Goal: Task Accomplishment & Management: Use online tool/utility

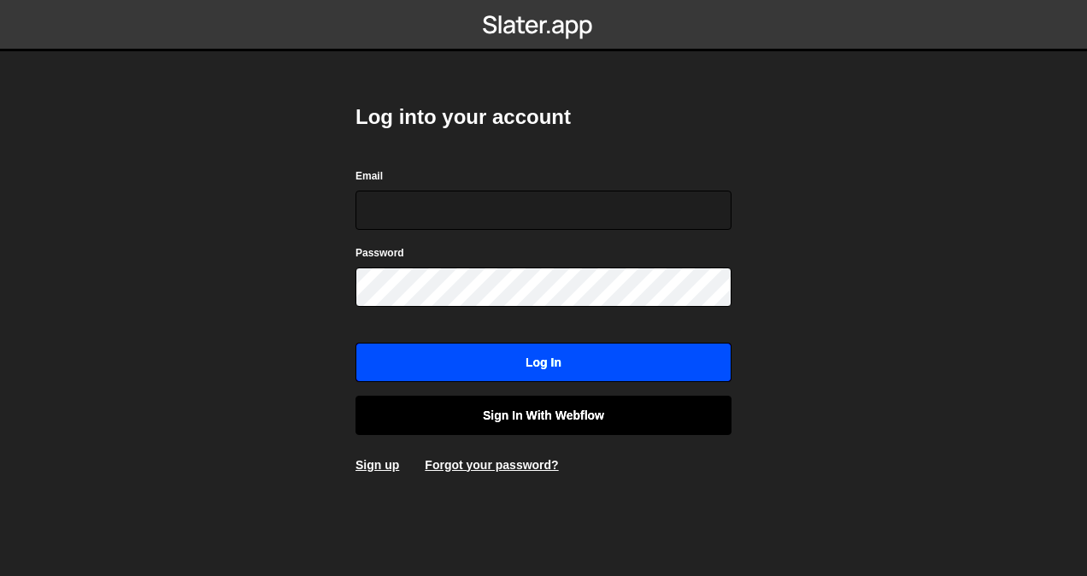
drag, startPoint x: 524, startPoint y: 412, endPoint x: 519, endPoint y: 370, distance: 42.2
click at [524, 412] on link "Sign in with Webflow" at bounding box center [544, 415] width 376 height 39
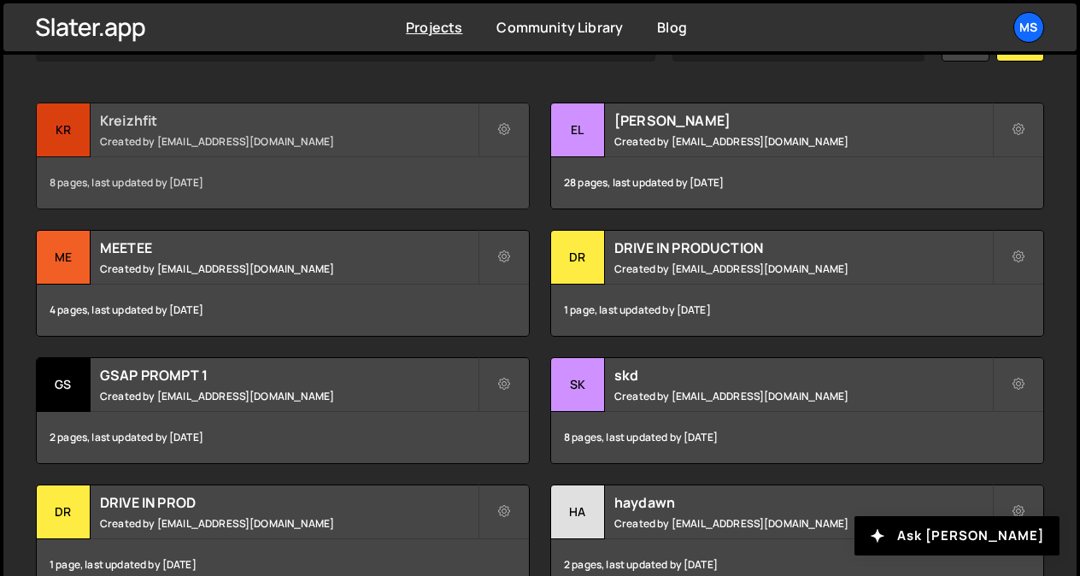
scroll to position [569, 0]
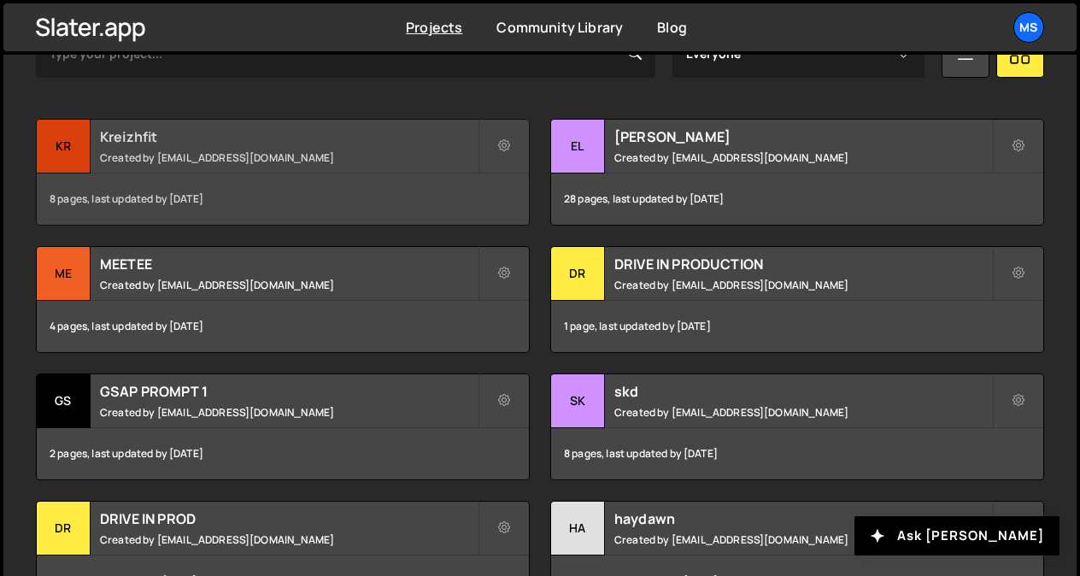
click at [204, 152] on small "Created by [EMAIL_ADDRESS][DOMAIN_NAME]" at bounding box center [289, 157] width 378 height 15
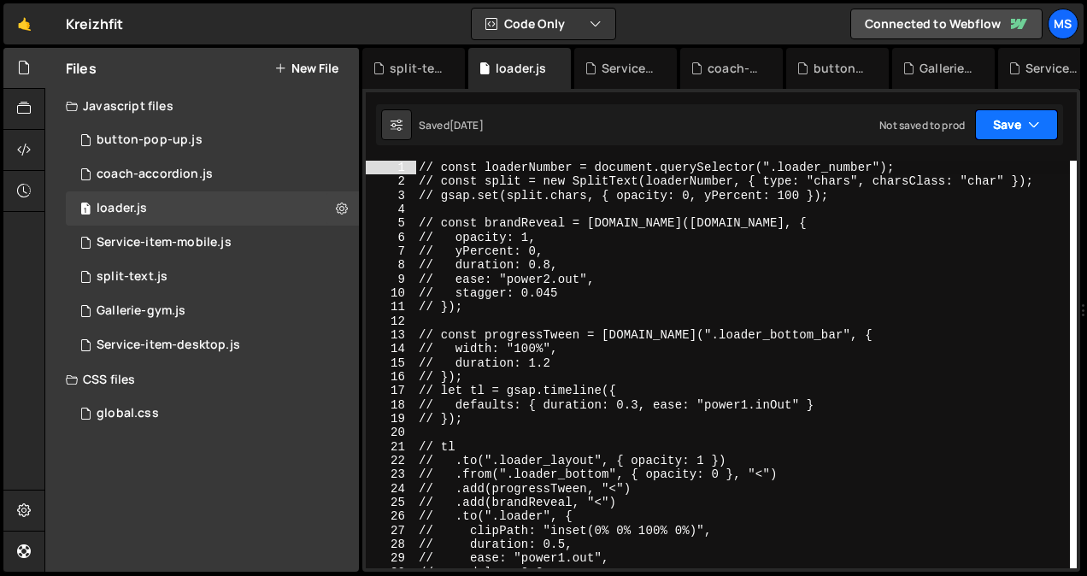
click at [1018, 118] on button "Save" at bounding box center [1016, 124] width 83 height 31
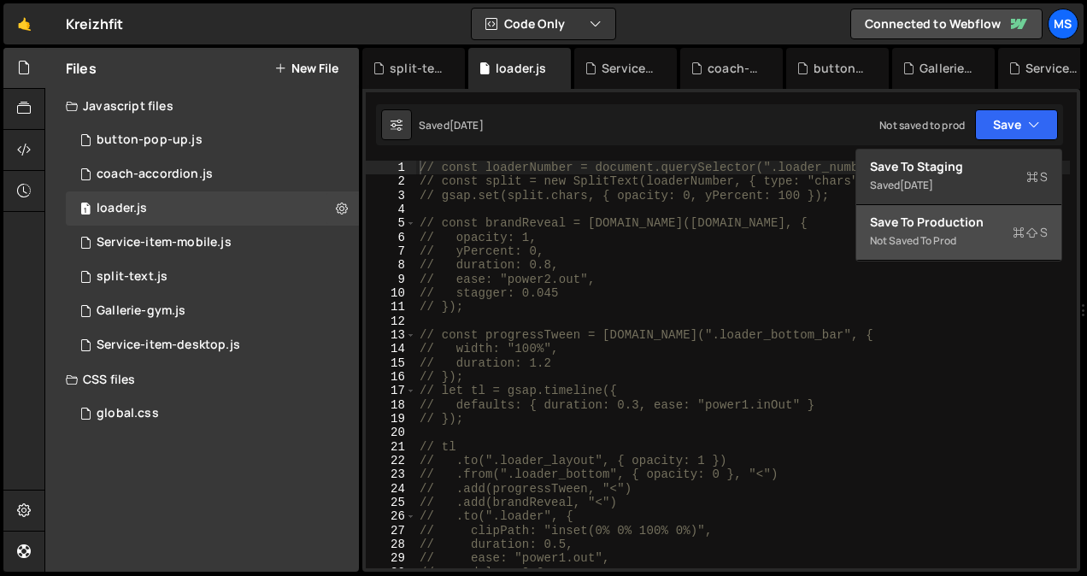
click at [952, 238] on div "Not saved to prod" at bounding box center [959, 241] width 178 height 21
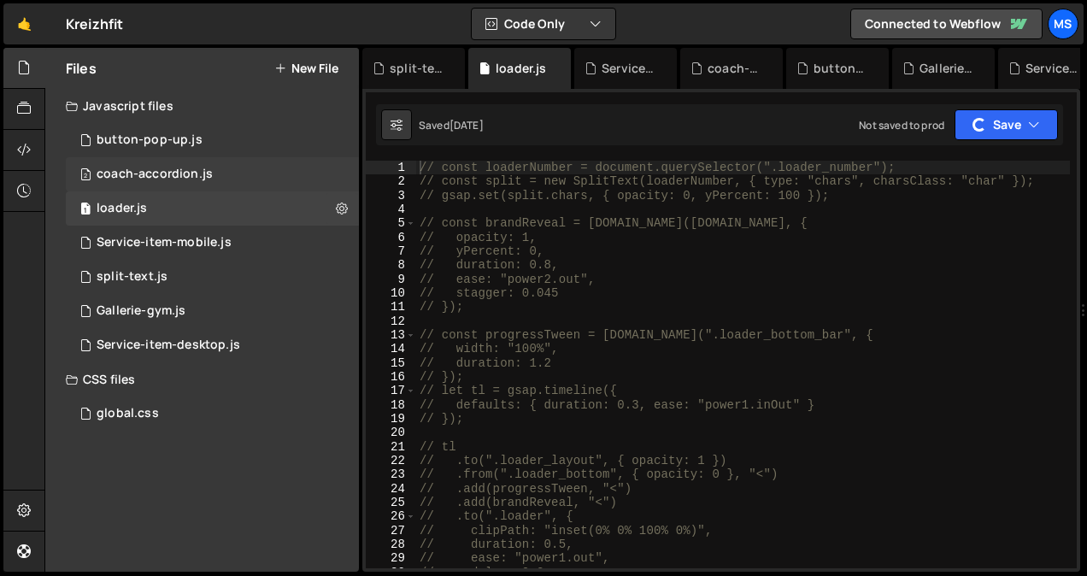
click at [147, 173] on div "coach-accordion.js" at bounding box center [155, 174] width 116 height 15
click at [160, 145] on div "button-pop-up.js" at bounding box center [150, 139] width 106 height 15
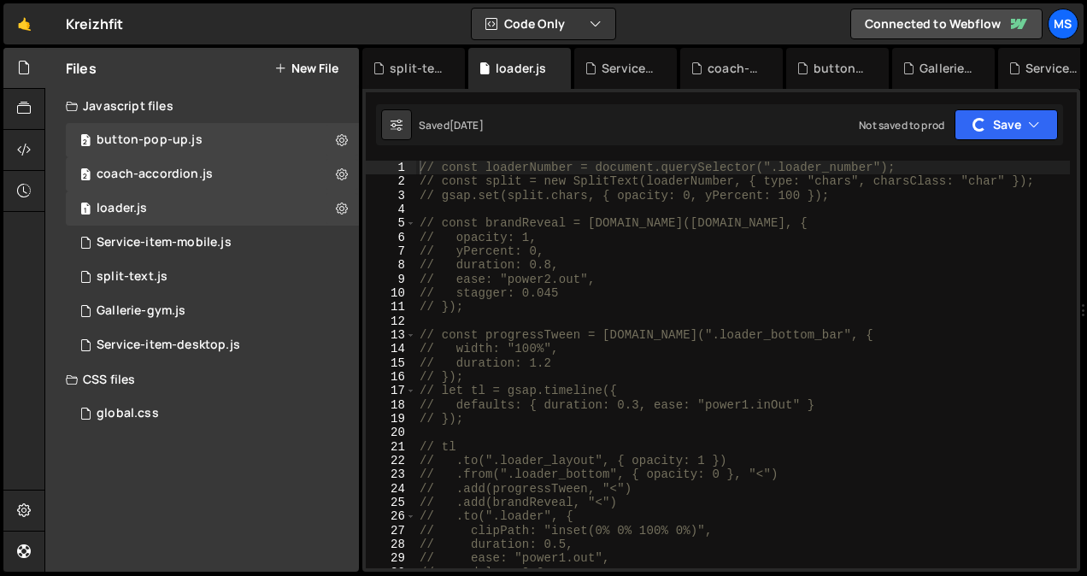
click at [231, 478] on div "Files New File Javascript files 2 button-pop-up.js 0 2 coach-accordion.js 0 1 l…" at bounding box center [202, 310] width 314 height 524
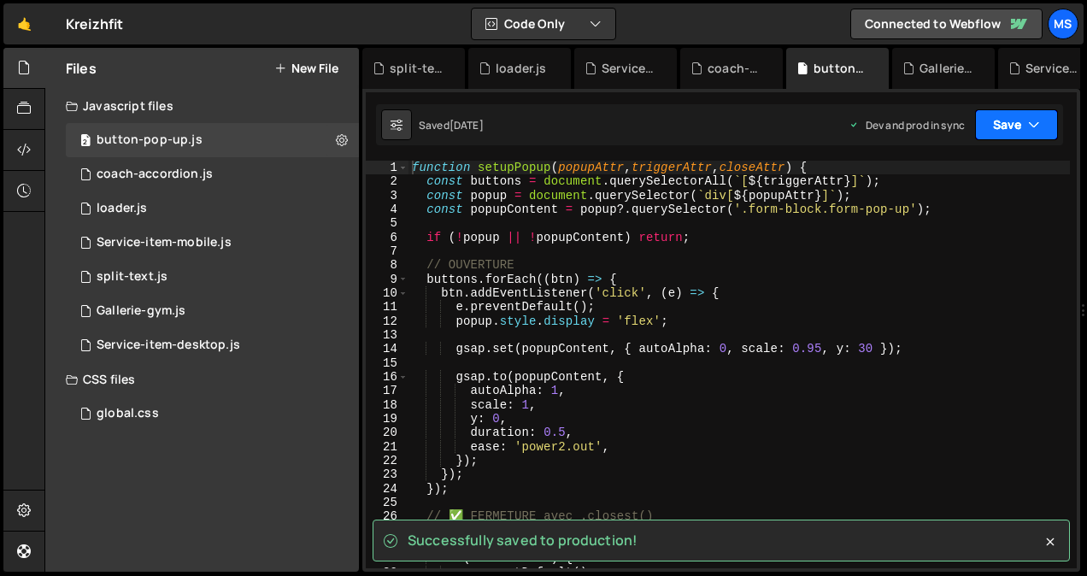
click at [1016, 126] on button "Save" at bounding box center [1016, 124] width 83 height 31
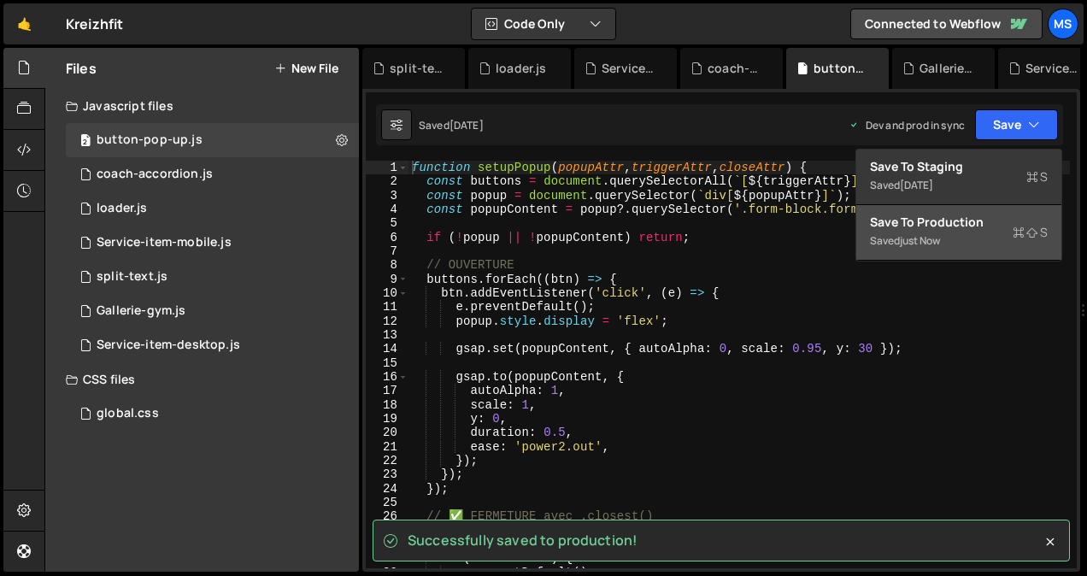
click at [928, 219] on div "Save to Production S" at bounding box center [959, 222] width 178 height 17
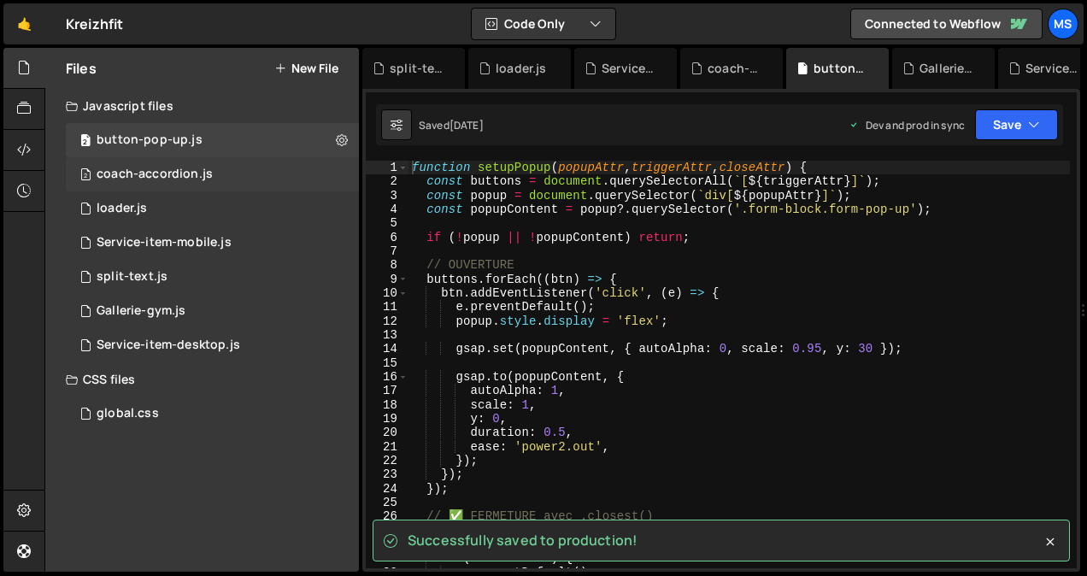
click at [142, 172] on div "coach-accordion.js" at bounding box center [155, 174] width 116 height 15
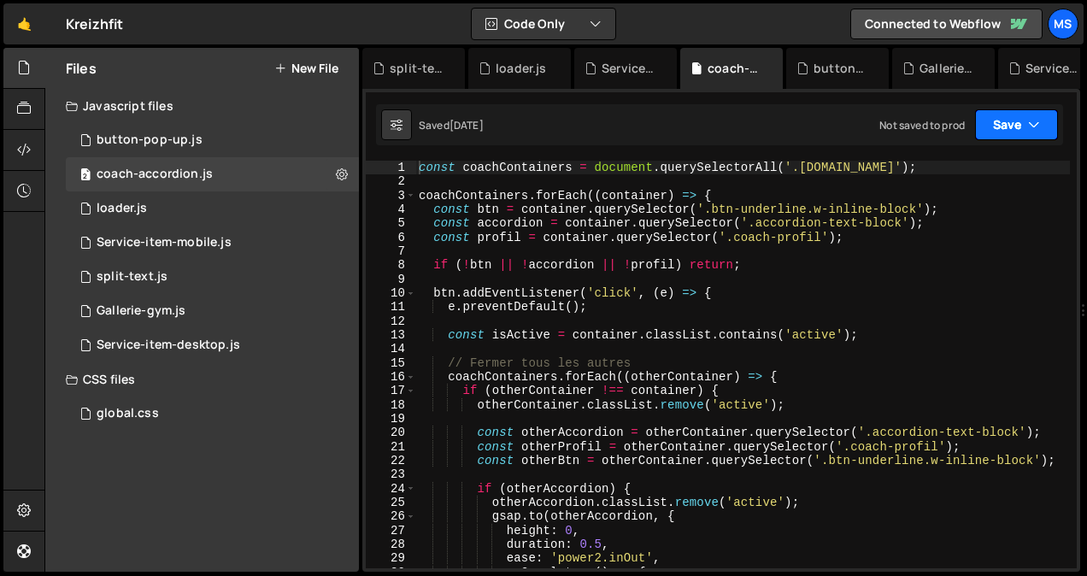
click at [1015, 112] on button "Save" at bounding box center [1016, 124] width 83 height 31
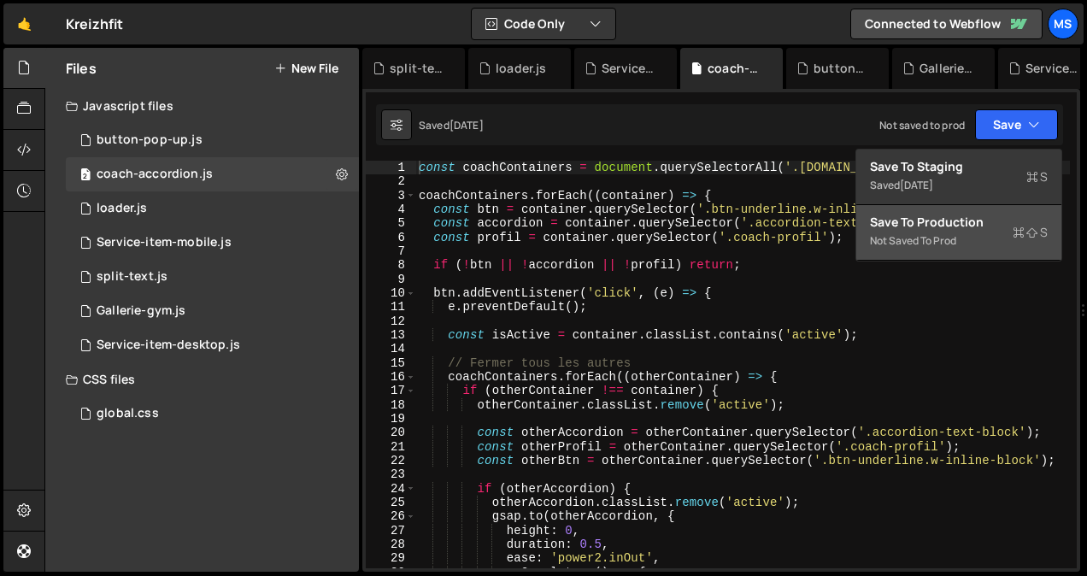
click at [938, 236] on div "Not saved to prod" at bounding box center [959, 241] width 178 height 21
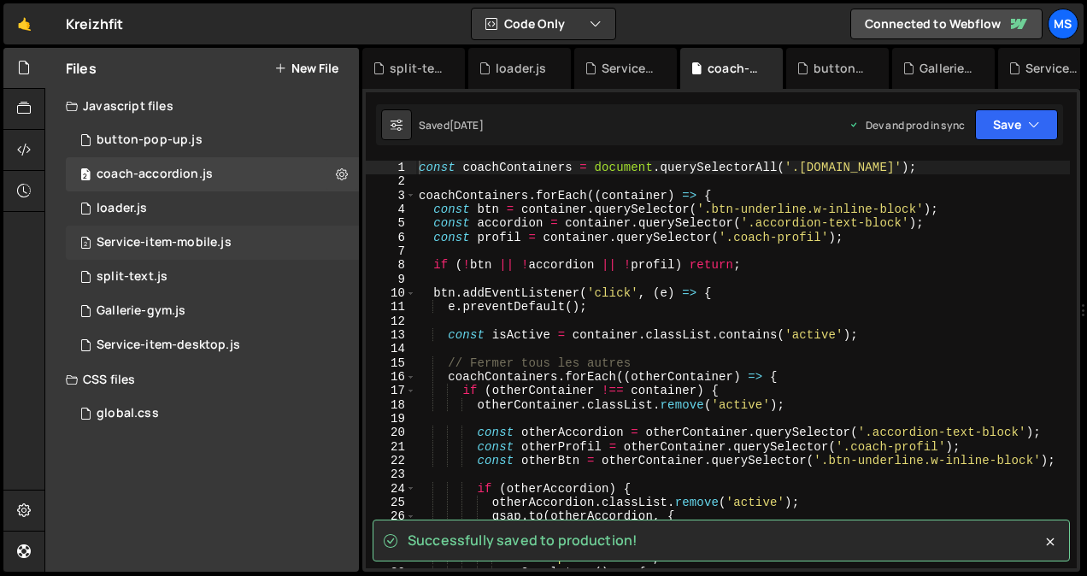
click at [140, 241] on div "Service-item-mobile.js" at bounding box center [164, 242] width 135 height 15
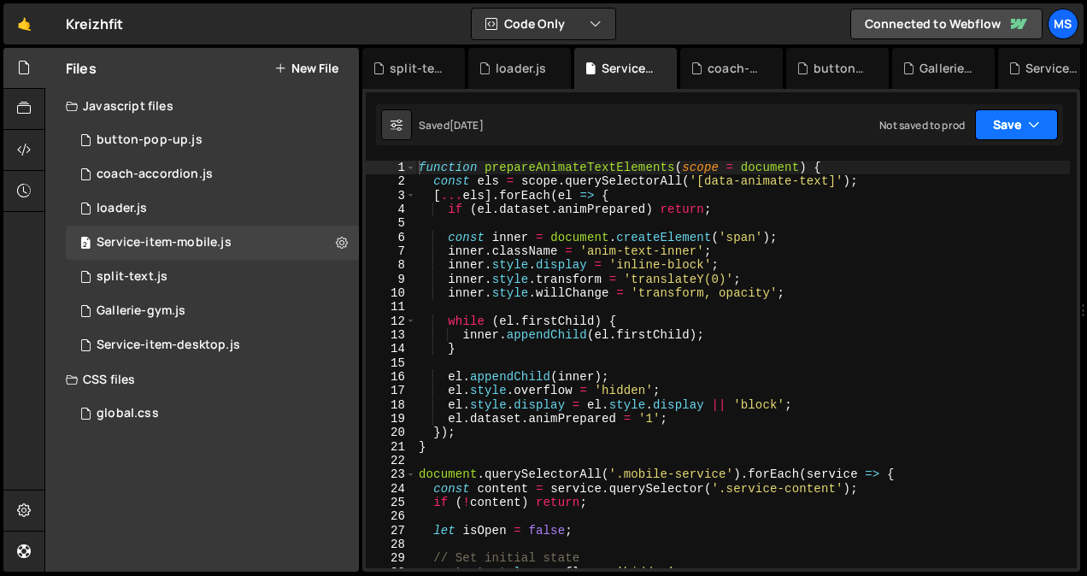
click at [1023, 125] on button "Save" at bounding box center [1016, 124] width 83 height 31
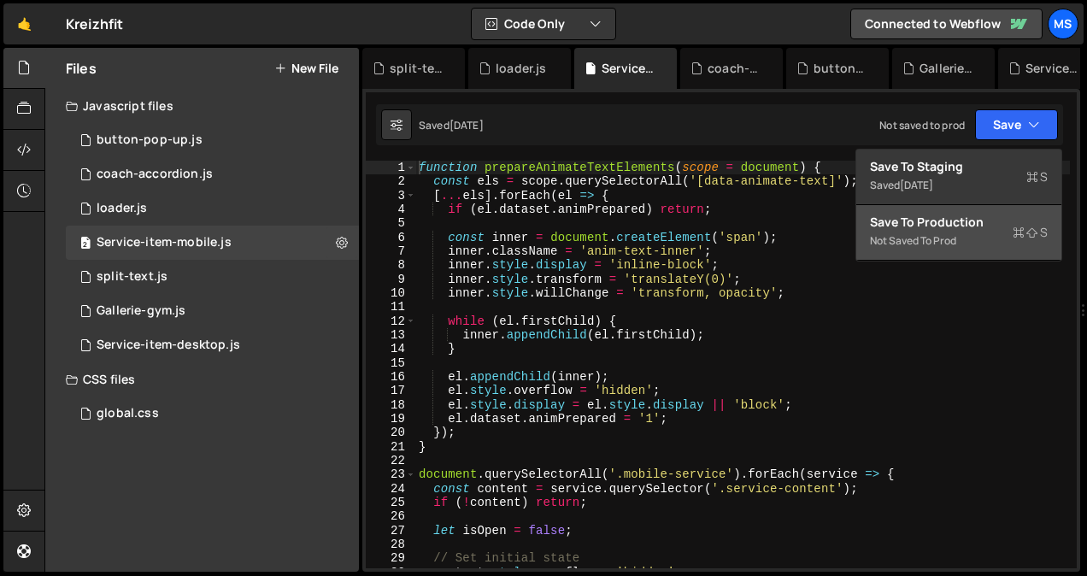
click at [973, 230] on div "Save to Production S" at bounding box center [959, 222] width 178 height 17
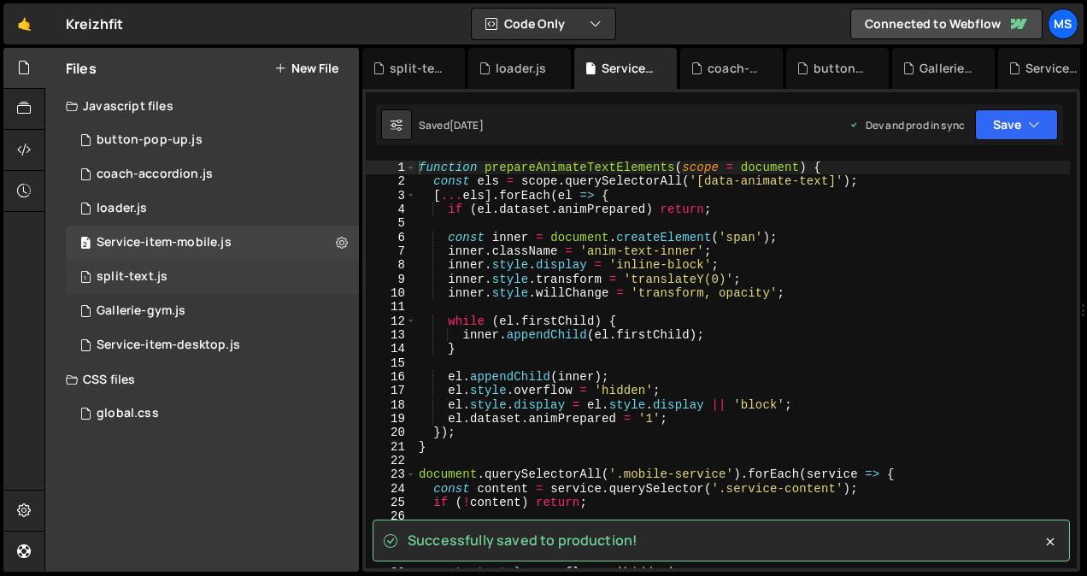
click at [103, 279] on div "split-text.js" at bounding box center [132, 276] width 71 height 15
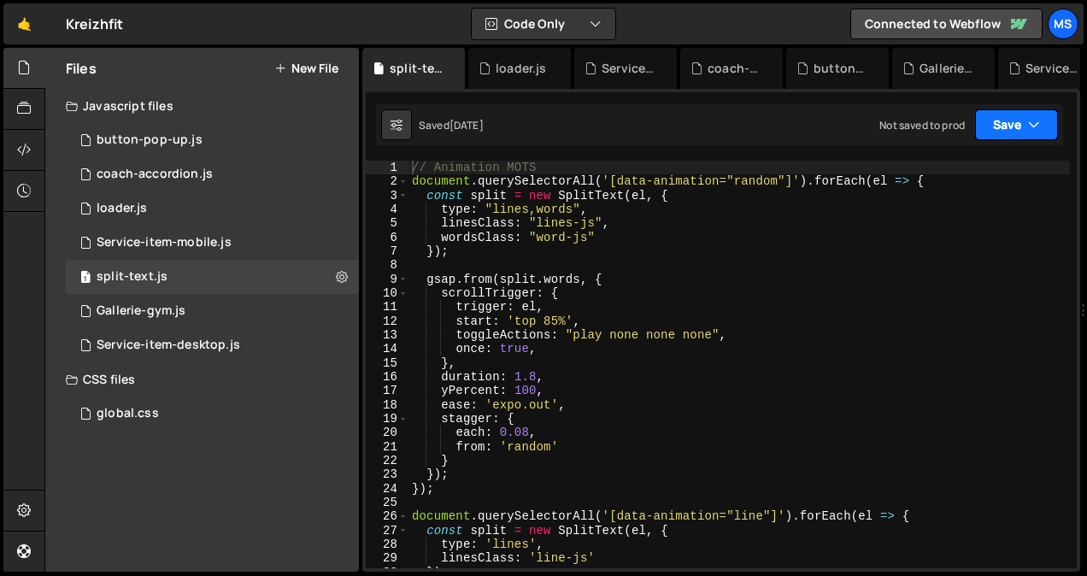
click at [1015, 117] on button "Save" at bounding box center [1016, 124] width 83 height 31
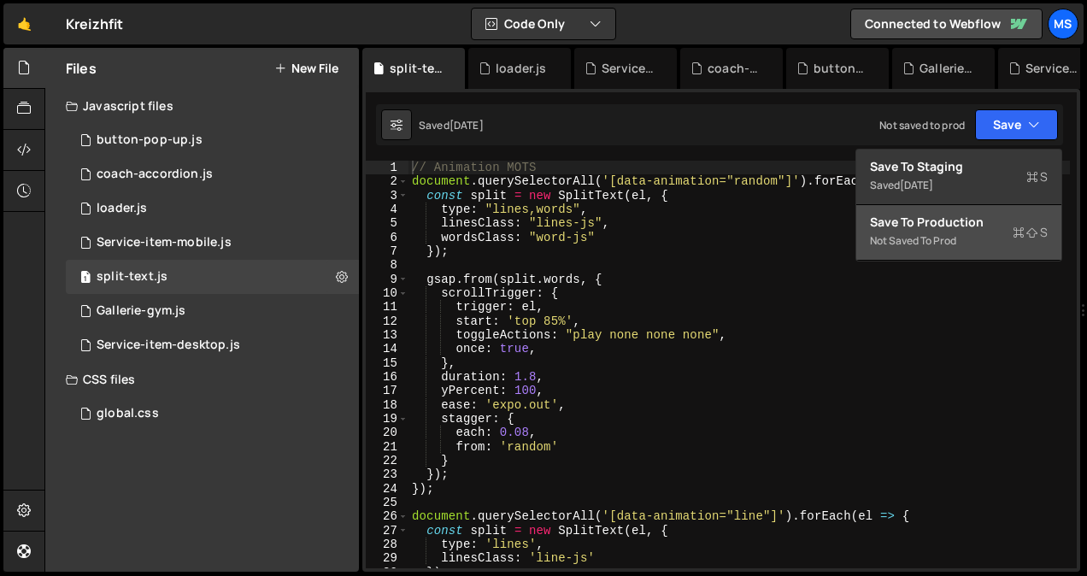
click at [964, 232] on div "Not saved to prod" at bounding box center [959, 241] width 178 height 21
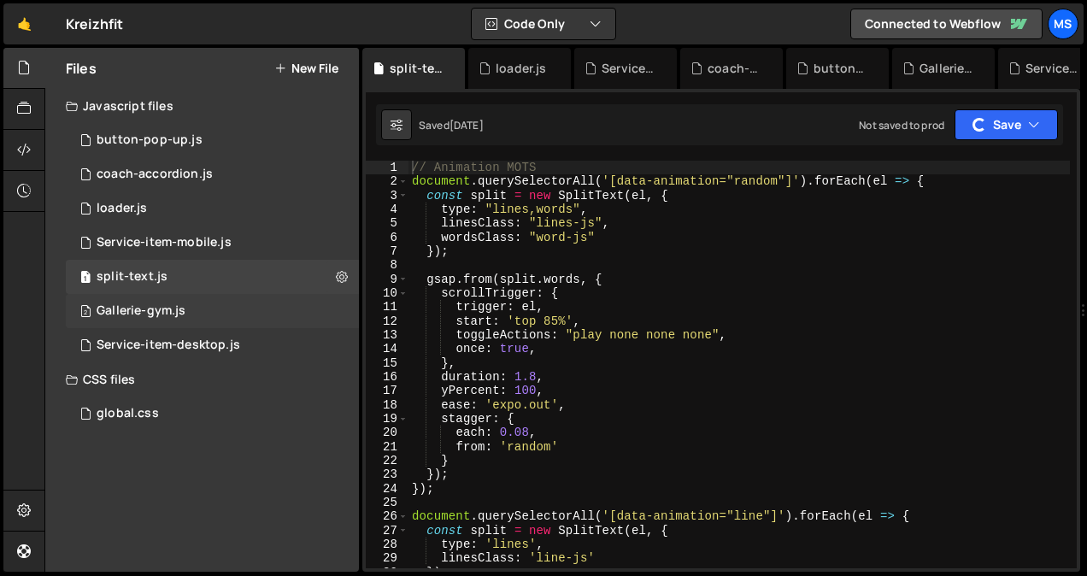
click at [118, 315] on div "Gallerie-gym.js" at bounding box center [141, 310] width 89 height 15
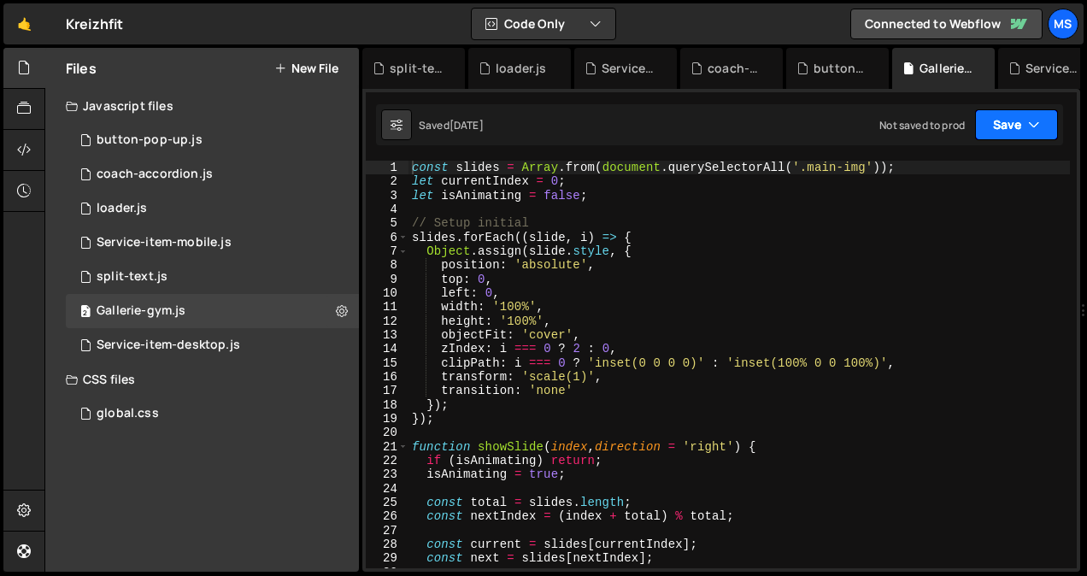
click at [1003, 126] on button "Save" at bounding box center [1016, 124] width 83 height 31
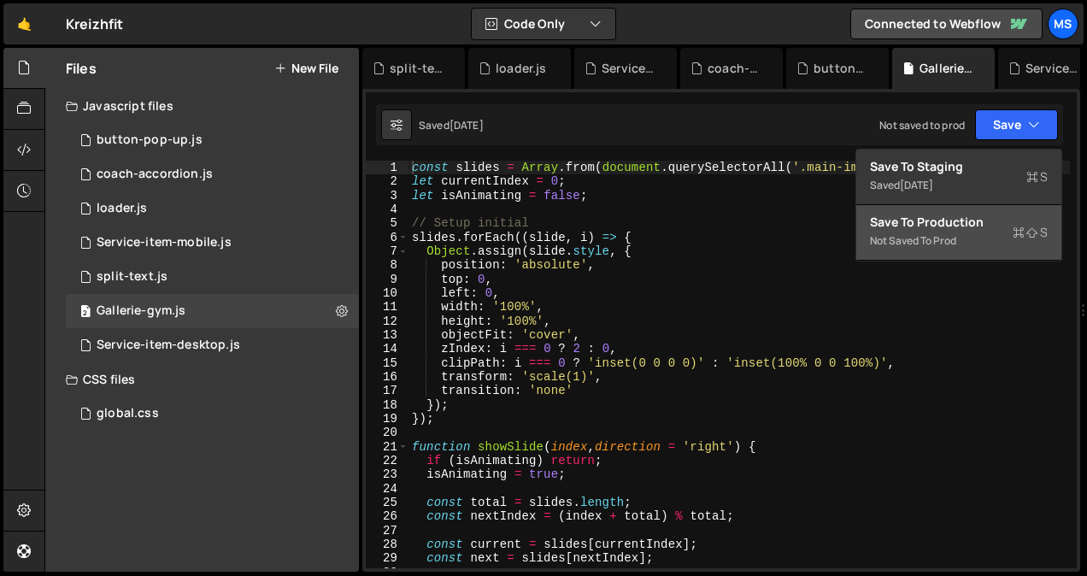
click at [955, 242] on div "Not saved to prod" at bounding box center [959, 241] width 178 height 21
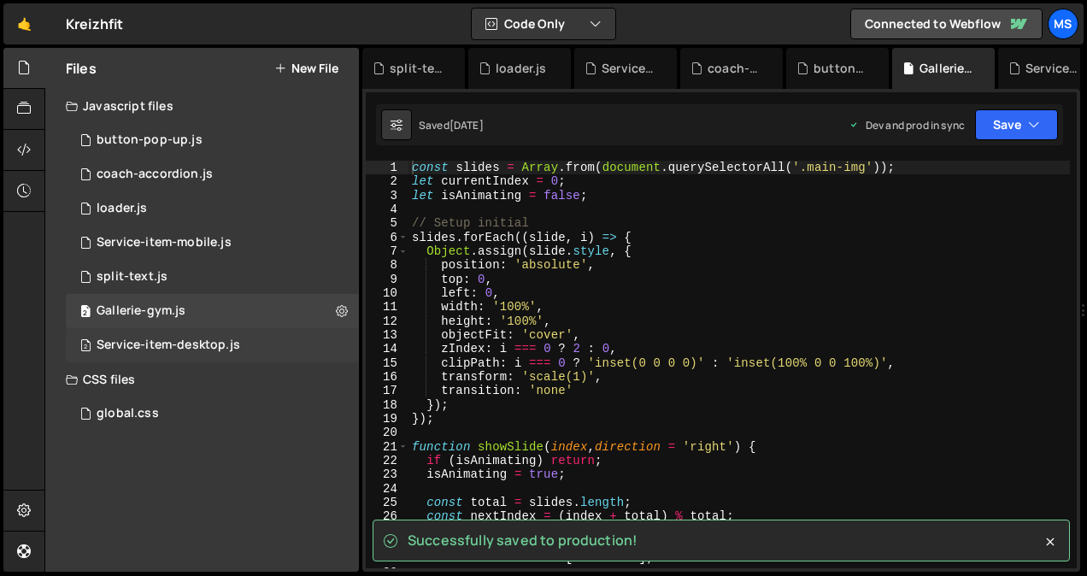
click at [144, 341] on div "Service-item-desktop.js" at bounding box center [169, 345] width 144 height 15
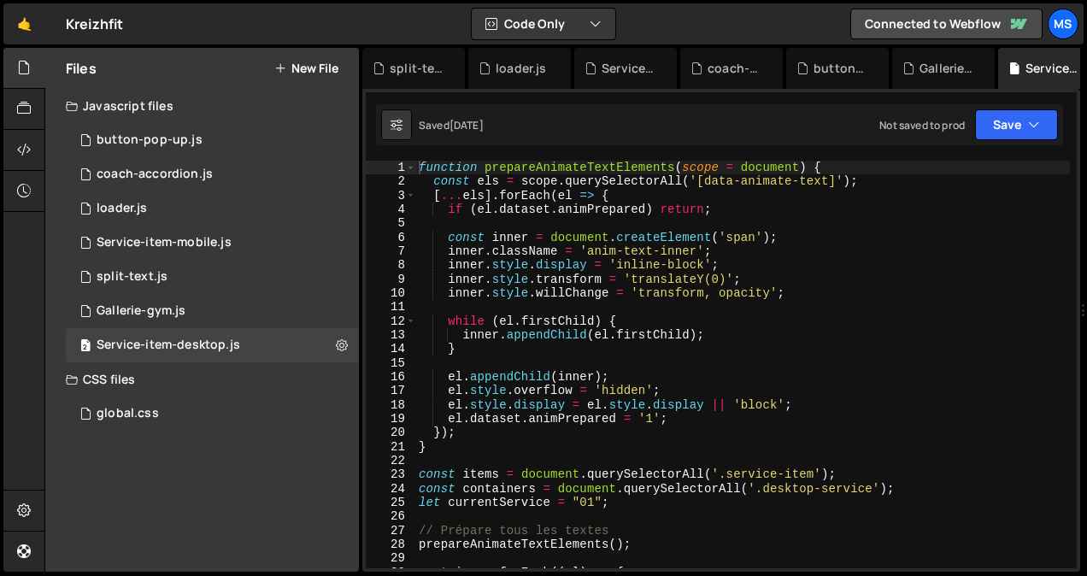
click at [1032, 142] on div "Saved 2 weeks ago Not saved to prod Upgrade to Edit Save Save to Staging S Save…" at bounding box center [719, 124] width 687 height 41
click at [1032, 129] on icon "button" at bounding box center [1034, 124] width 12 height 17
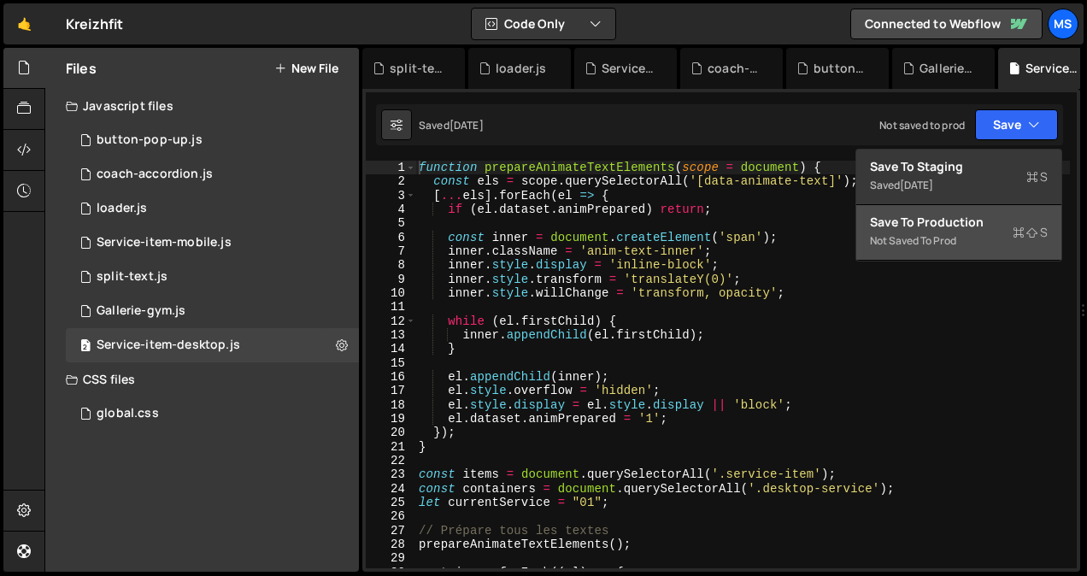
click at [981, 230] on div "Save to Production S" at bounding box center [959, 222] width 178 height 17
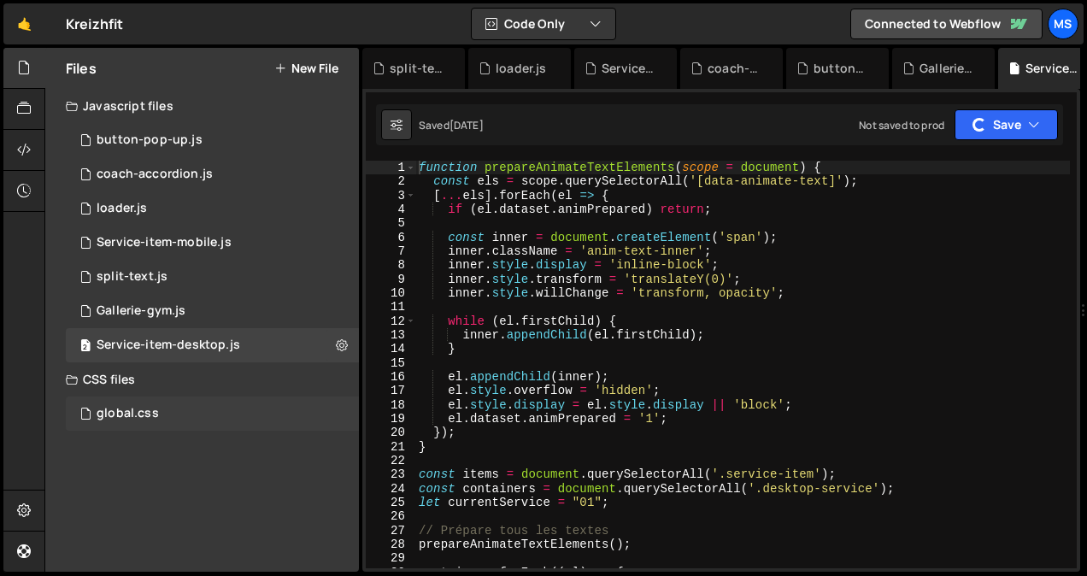
click at [127, 407] on div "global.css" at bounding box center [128, 413] width 62 height 15
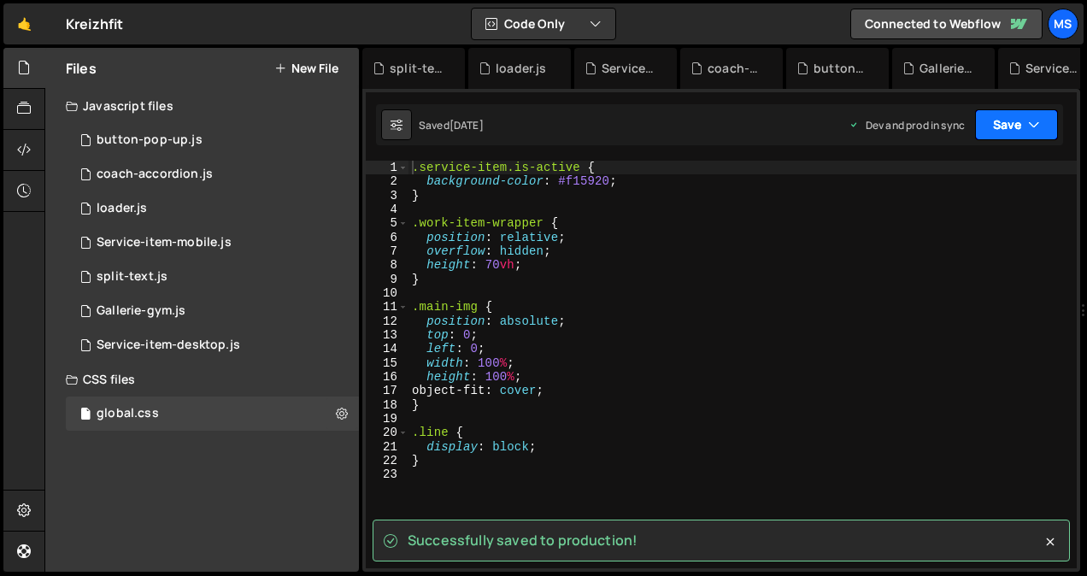
click at [1017, 128] on button "Save" at bounding box center [1016, 124] width 83 height 31
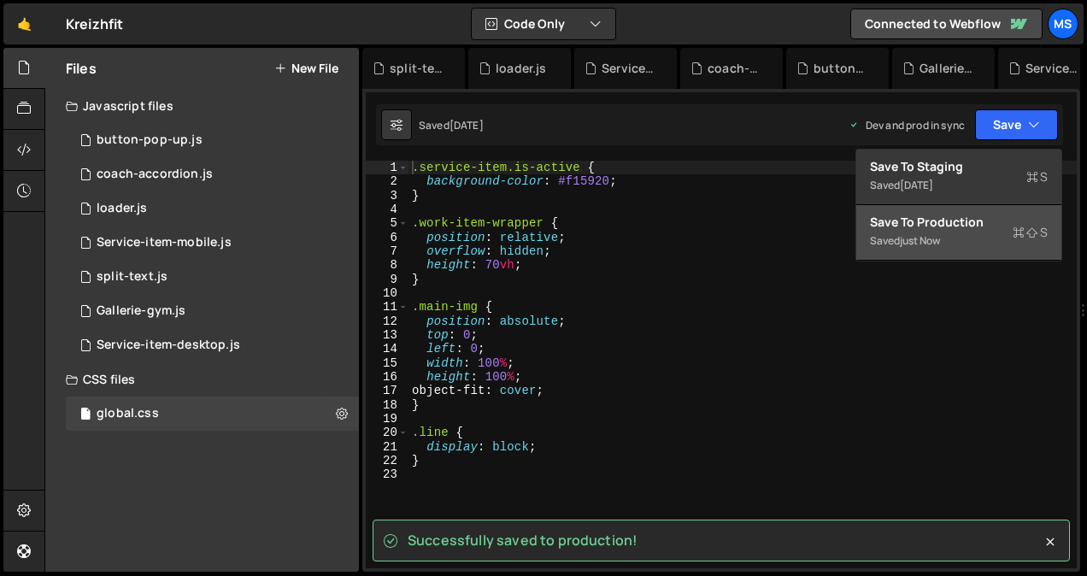
click at [978, 228] on div "Save to Production S" at bounding box center [959, 222] width 178 height 17
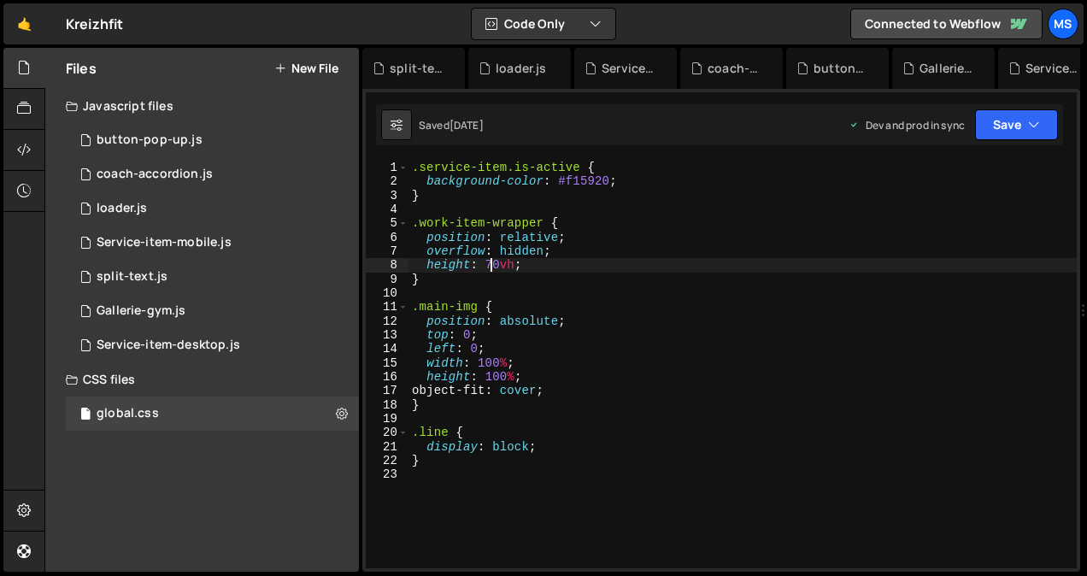
click at [489, 263] on div ".service-item.is-active { background-color : #f15920 ; } .work-item-wrapper { p…" at bounding box center [742, 379] width 668 height 436
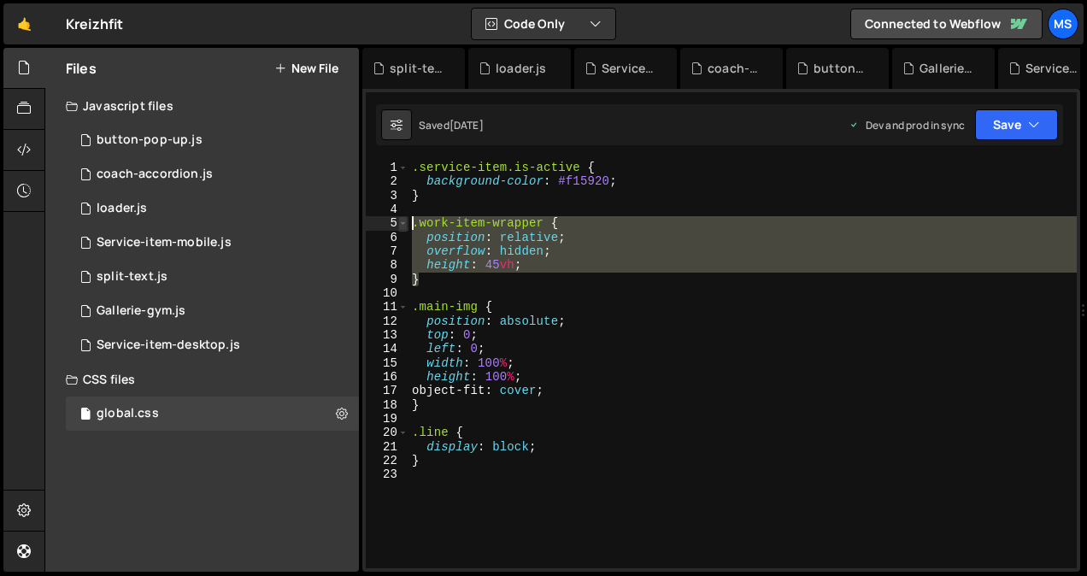
drag, startPoint x: 438, startPoint y: 285, endPoint x: 403, endPoint y: 220, distance: 73.8
click at [403, 220] on div "height: 45vh; 1 2 3 4 5 6 7 8 9 10 11 12 13 14 15 16 17 18 19 20 21 22 23 .serv…" at bounding box center [721, 365] width 711 height 408
type textarea "/*.work-item-wrapper {*/ /* position: relative;*/"
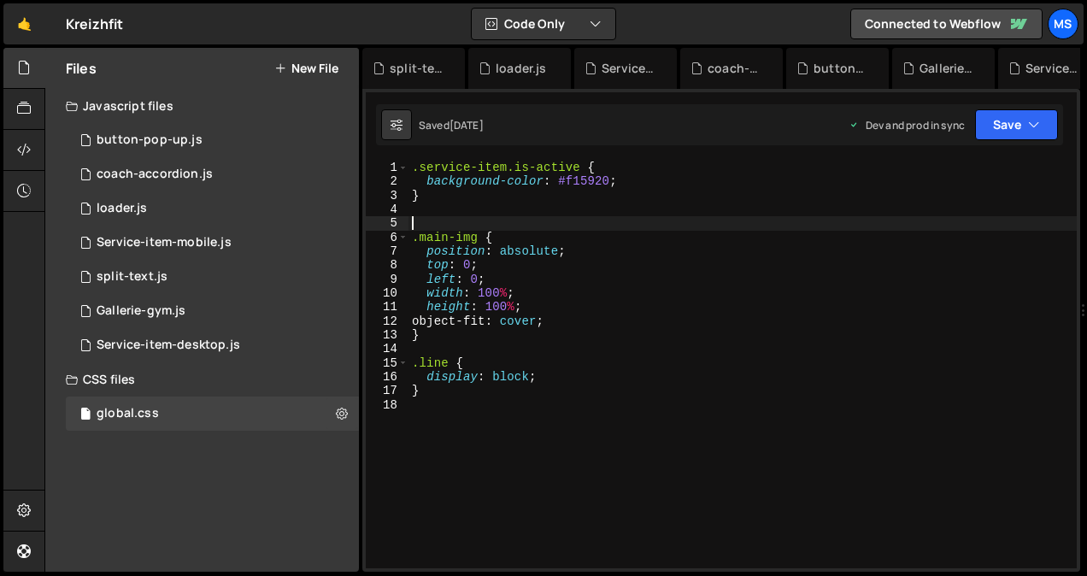
scroll to position [0, 0]
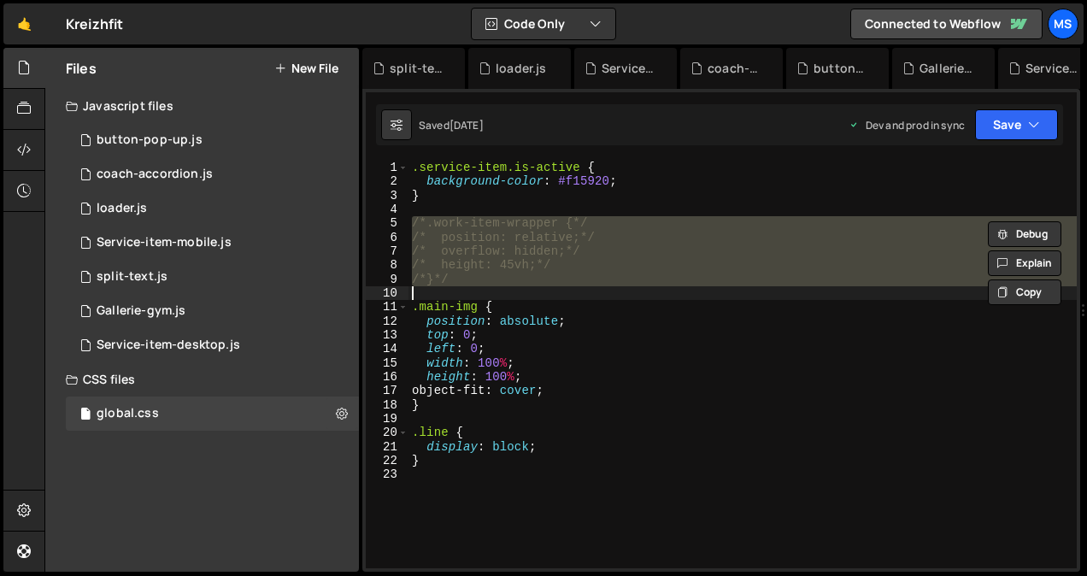
click at [729, 280] on div ".service-item.is-active { background-color : #f15920 ; } /*.work-item-wrapper {…" at bounding box center [742, 365] width 668 height 408
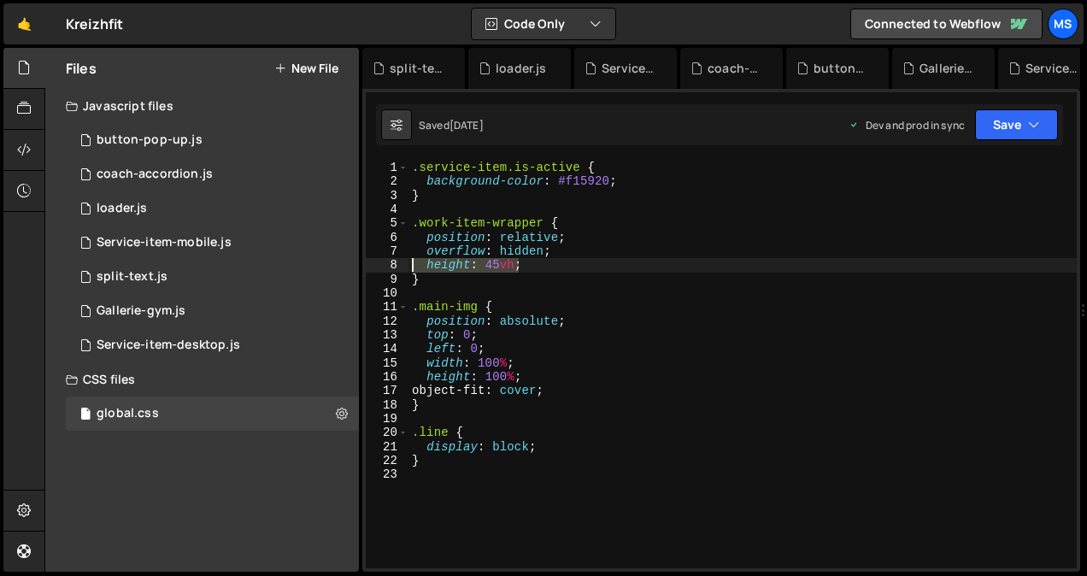
drag, startPoint x: 534, startPoint y: 272, endPoint x: 396, endPoint y: 263, distance: 138.7
click at [396, 263] on div ".work-item-wrapper { 1 2 3 4 5 6 7 8 9 10 11 12 13 14 15 16 17 18 19 20 21 22 2…" at bounding box center [721, 365] width 711 height 408
click at [1023, 117] on button "Save" at bounding box center [1016, 124] width 83 height 31
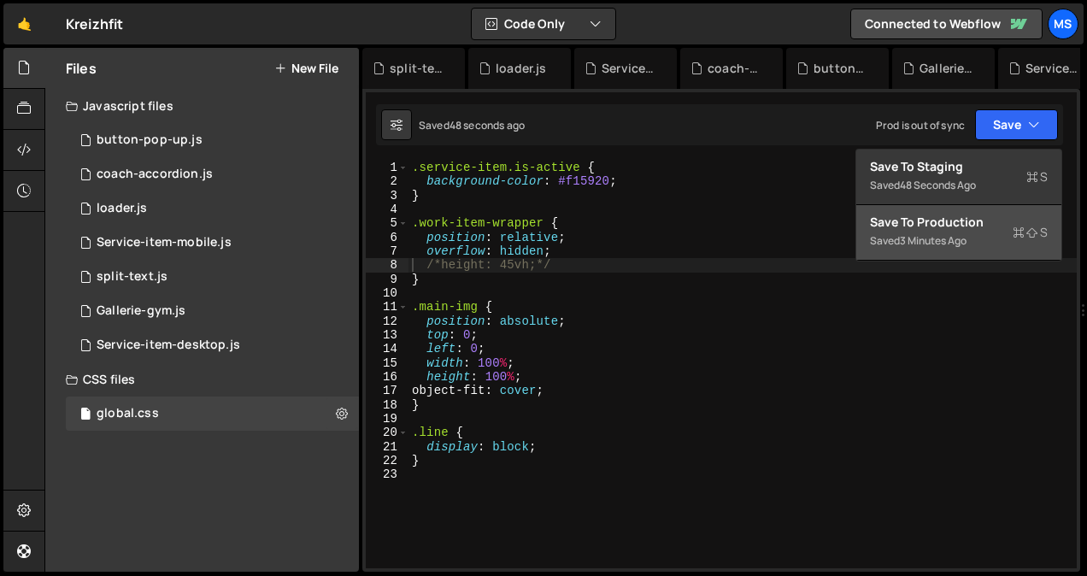
click at [962, 233] on div "3 minutes ago" at bounding box center [933, 240] width 67 height 15
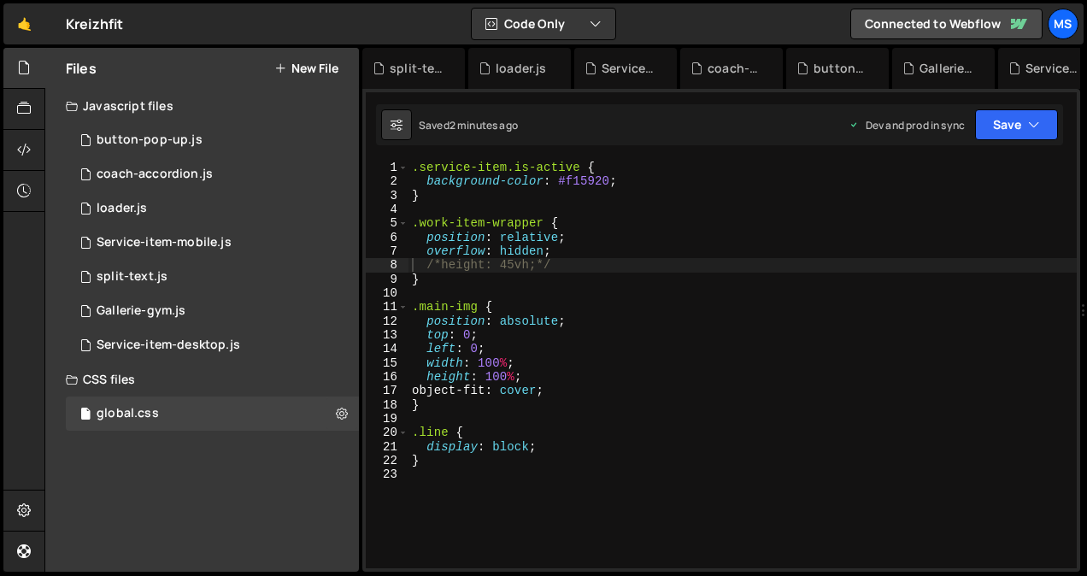
click at [395, 265] on div "8" at bounding box center [387, 265] width 43 height 14
type textarea "height: 45vh;"
click at [990, 123] on button "Save" at bounding box center [1016, 124] width 83 height 31
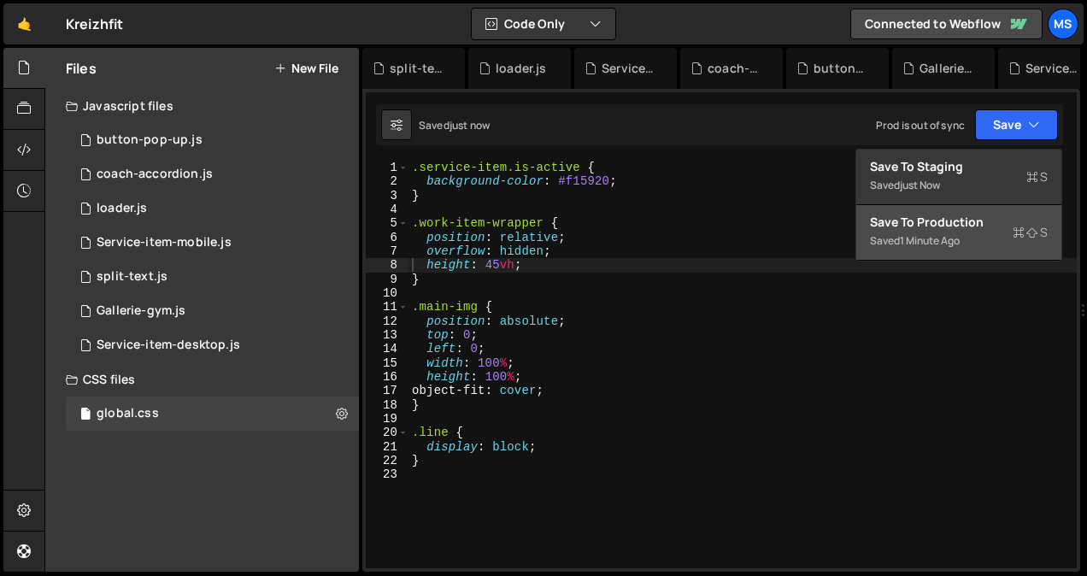
click at [948, 233] on div "Saved 1 minute ago" at bounding box center [959, 241] width 178 height 21
